Goal: Check status: Check status

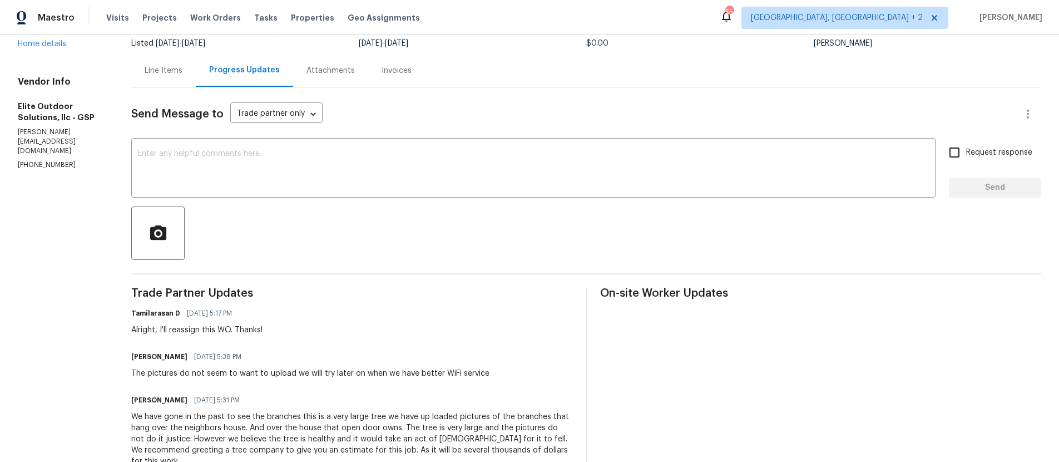
scroll to position [89, 0]
click at [312, 117] on body "Maestro Visits Projects Work Orders Tasks Properties Geo Assignments 55 [GEOGRA…" at bounding box center [529, 231] width 1059 height 462
click at [312, 117] on li "Trade partner only" at bounding box center [298, 115] width 139 height 18
click at [336, 172] on textarea at bounding box center [533, 170] width 791 height 39
click at [156, 75] on div "Line Items" at bounding box center [164, 71] width 38 height 11
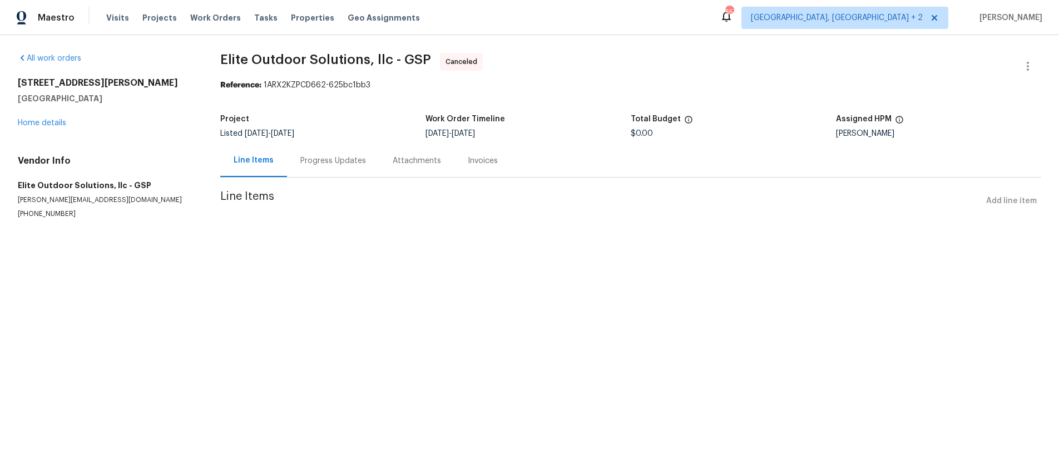
click at [349, 161] on div "Progress Updates" at bounding box center [333, 160] width 66 height 11
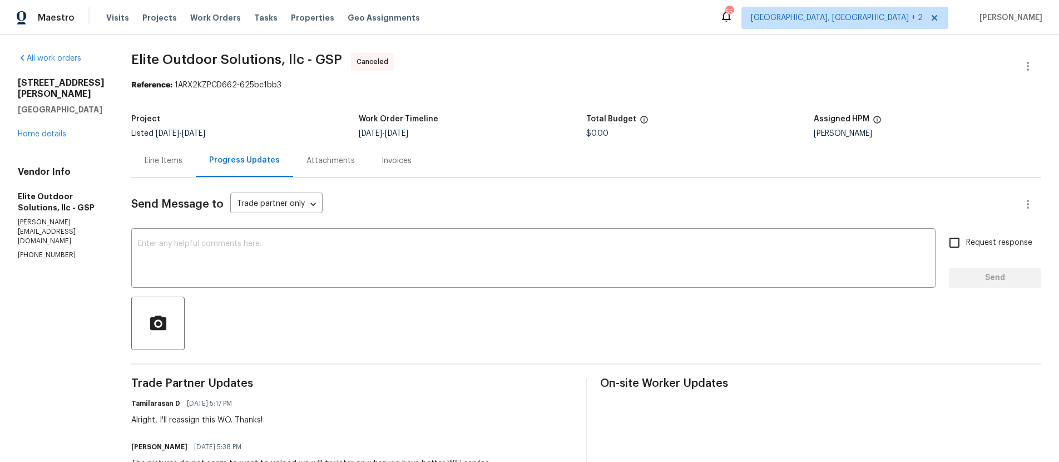
click at [394, 163] on div "Invoices" at bounding box center [397, 160] width 30 height 11
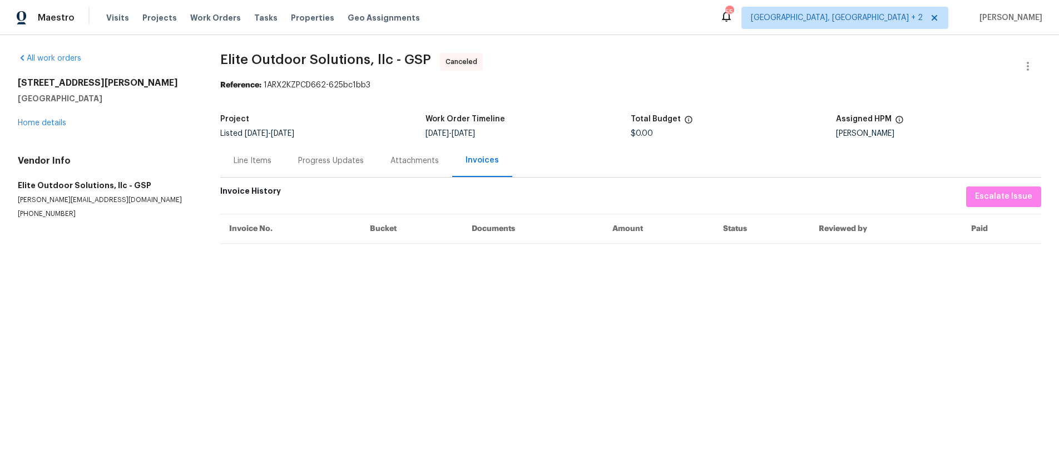
click at [334, 160] on div "Progress Updates" at bounding box center [331, 160] width 66 height 11
